Goal: Task Accomplishment & Management: Complete application form

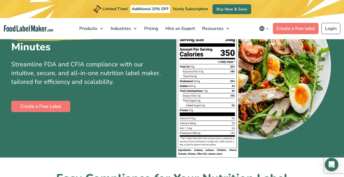
scroll to position [64, 0]
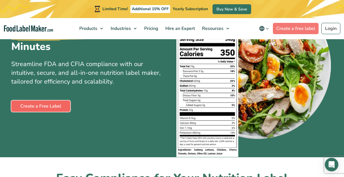
click at [55, 108] on link "Create a Free Label" at bounding box center [40, 105] width 59 height 11
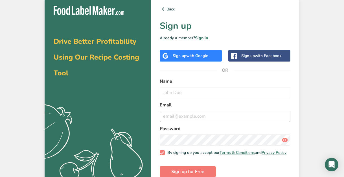
scroll to position [14, 0]
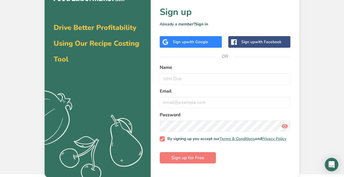
click at [200, 45] on div "Sign up with Google" at bounding box center [191, 42] width 62 height 12
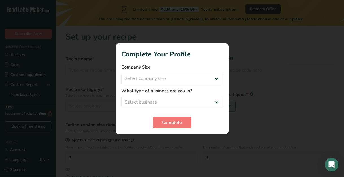
click at [189, 112] on form "Company Size Select company size Fewer than 10 Employees 10 to 50 Employees 51 …" at bounding box center [172, 96] width 102 height 64
click at [189, 106] on select "Select business Packaged Food Manufacturer Restaurant & Cafe Bakery Meal Plans …" at bounding box center [172, 101] width 102 height 11
select select "2"
click at [168, 121] on span "Complete" at bounding box center [172, 122] width 20 height 7
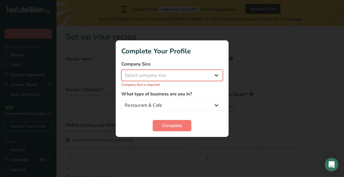
click at [164, 72] on select "Select company size Fewer than 10 Employees 10 to 50 Employees 51 to 500 Employ…" at bounding box center [172, 75] width 102 height 11
select select "1"
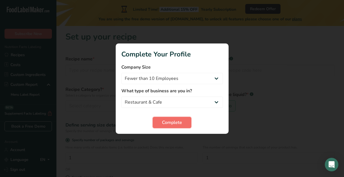
click at [166, 125] on span "Complete" at bounding box center [172, 122] width 20 height 7
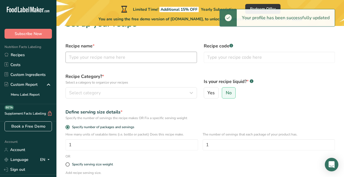
scroll to position [15, 0]
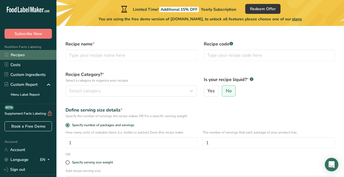
click at [41, 56] on link "Recipes" at bounding box center [28, 55] width 56 height 10
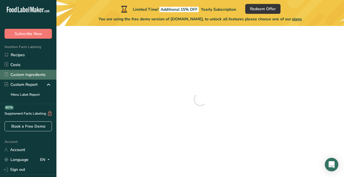
click at [52, 78] on link "Custom Ingredients" at bounding box center [28, 75] width 56 height 10
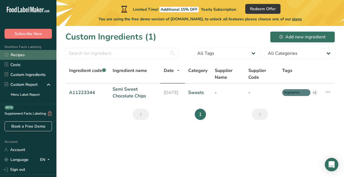
click at [36, 59] on link "Recipes" at bounding box center [28, 55] width 56 height 10
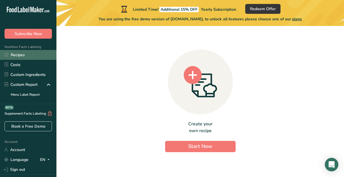
click at [24, 53] on link "Recipes" at bounding box center [28, 55] width 56 height 10
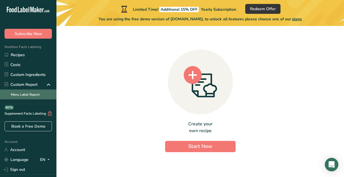
click at [28, 93] on link "Menu Label Report" at bounding box center [28, 94] width 56 height 10
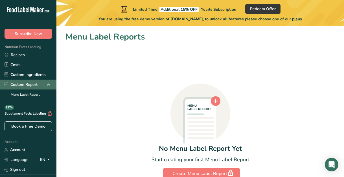
click at [26, 81] on div "Custom Report" at bounding box center [28, 85] width 56 height 10
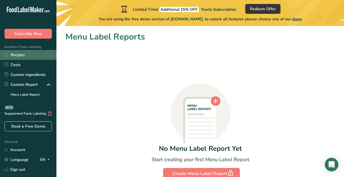
click at [18, 56] on link "Recipes" at bounding box center [28, 55] width 56 height 10
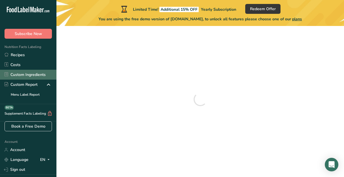
click at [21, 76] on link "Custom Ingredients" at bounding box center [28, 75] width 56 height 10
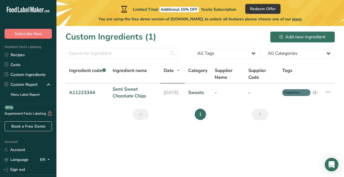
click at [16, 48] on span "Nutrition Facts Labeling" at bounding box center [20, 47] width 41 height 5
click at [18, 53] on link "Recipes" at bounding box center [28, 55] width 56 height 10
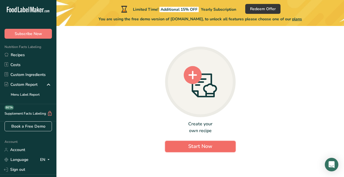
click at [201, 146] on span "Start Now" at bounding box center [200, 146] width 24 height 7
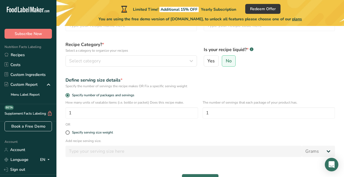
scroll to position [44, 0]
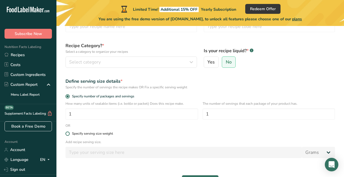
click at [100, 134] on div "Specify serving size weight" at bounding box center [92, 133] width 41 height 4
click at [69, 134] on input "Specify serving size weight" at bounding box center [67, 134] width 4 height 4
radio input "true"
radio input "false"
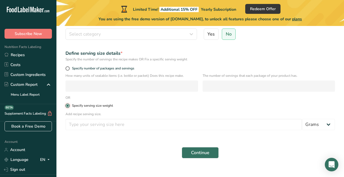
scroll to position [77, 0]
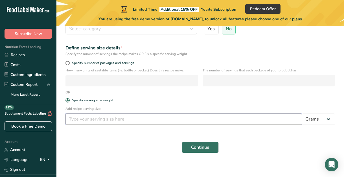
click at [86, 121] on input "number" at bounding box center [183, 118] width 236 height 11
type input "4"
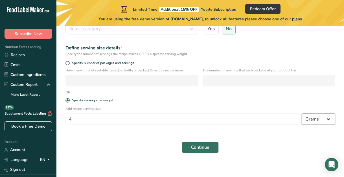
click at [317, 117] on select "Grams kg mg mcg lb oz l mL fl oz tbsp tsp cup qt gallon" at bounding box center [318, 118] width 33 height 11
select select "5"
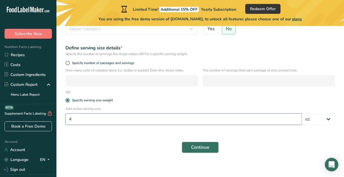
click at [232, 123] on input "4" at bounding box center [183, 118] width 236 height 11
type input "1"
type input "2"
type input "0.25"
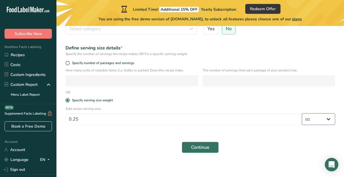
click at [323, 123] on select "Grams kg mg mcg lb oz l mL fl oz tbsp tsp cup qt gallon" at bounding box center [318, 118] width 33 height 11
select select "20"
select select "22"
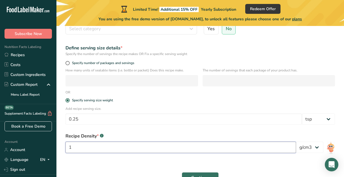
click at [224, 148] on input "1" at bounding box center [180, 147] width 230 height 11
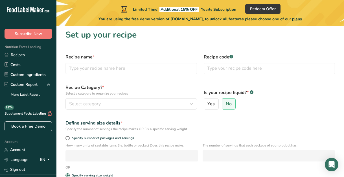
scroll to position [0, 0]
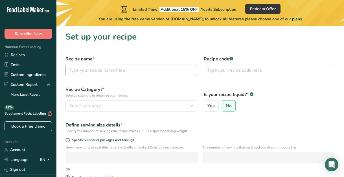
type input "1.002"
click at [153, 72] on input "text" at bounding box center [130, 70] width 131 height 11
click at [146, 113] on div "Recipe Category? * Select a category to organize your recipes Select category S…" at bounding box center [131, 99] width 138 height 32
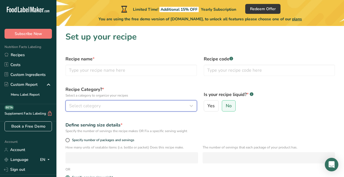
click at [146, 108] on div "Select category" at bounding box center [129, 105] width 121 height 7
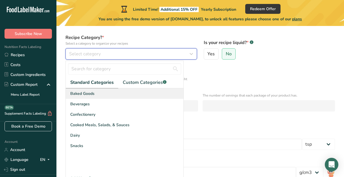
scroll to position [52, 0]
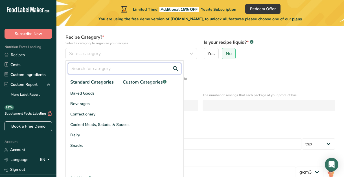
click at [110, 65] on input "text" at bounding box center [124, 68] width 113 height 11
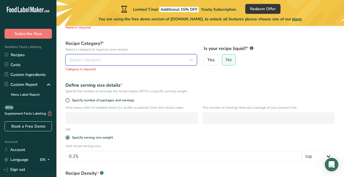
click at [114, 57] on div "Select category" at bounding box center [129, 59] width 121 height 7
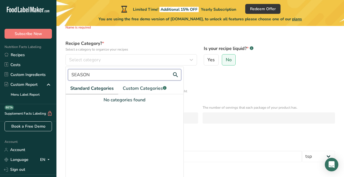
click at [94, 72] on input "SEASON" at bounding box center [124, 74] width 113 height 11
type input "SEASO"
